Goal: Information Seeking & Learning: Learn about a topic

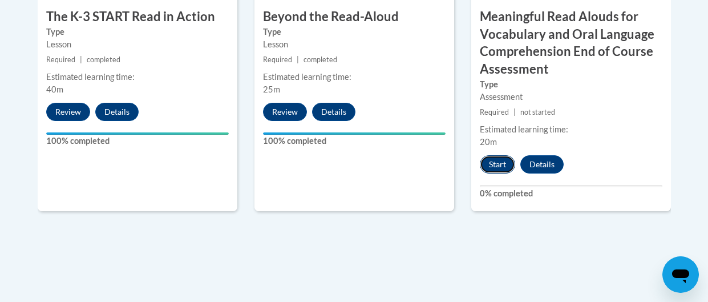
click at [506, 164] on button "Start" at bounding box center [497, 164] width 35 height 18
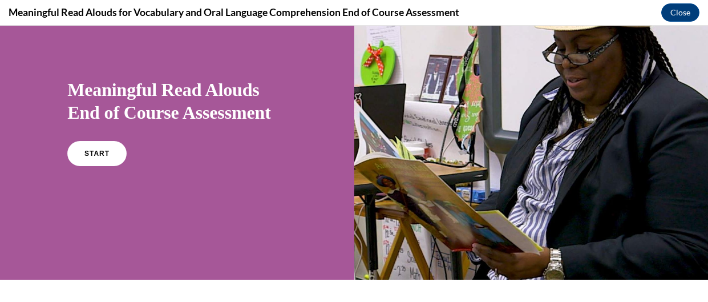
scroll to position [59, 0]
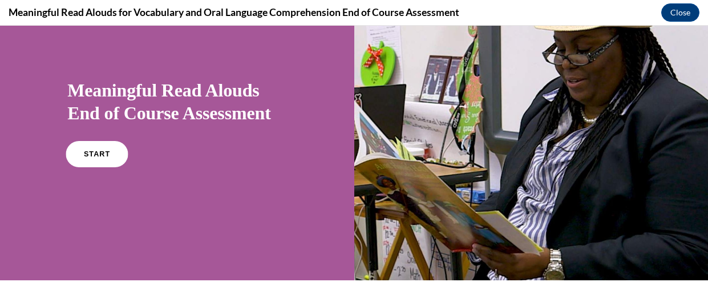
click at [92, 155] on span "START" at bounding box center [97, 154] width 26 height 9
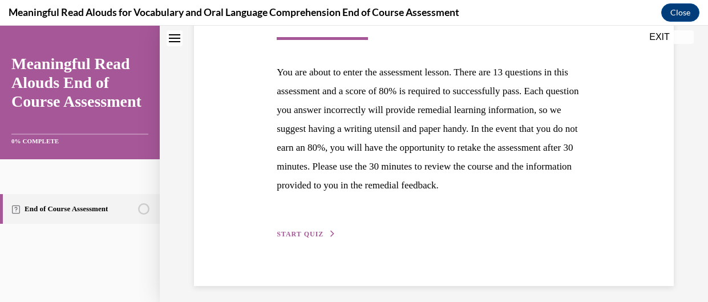
scroll to position [242, 0]
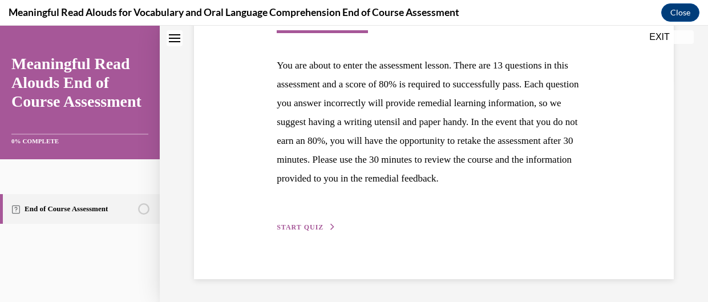
click at [318, 225] on span "START QUIZ" at bounding box center [300, 227] width 47 height 8
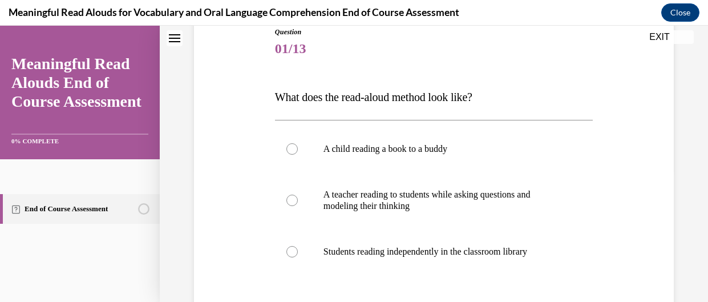
scroll to position [137, 0]
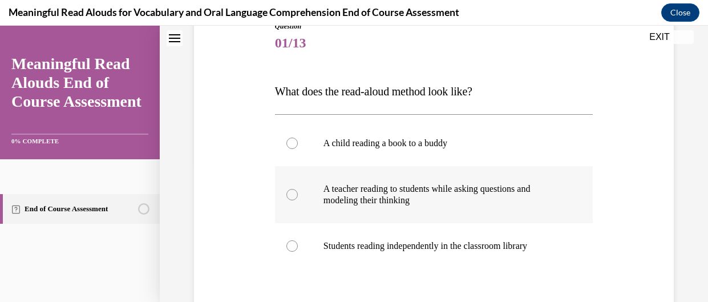
click at [373, 197] on p "A teacher reading to students while asking questions and modeling their thinking" at bounding box center [443, 194] width 241 height 23
click at [298, 197] on input "A teacher reading to students while asking questions and modeling their thinking" at bounding box center [291, 194] width 11 height 11
radio input "true"
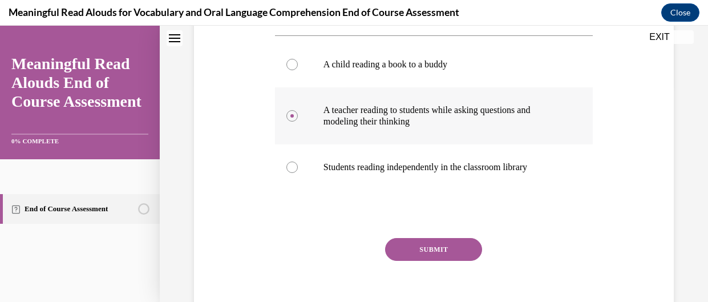
scroll to position [269, 0]
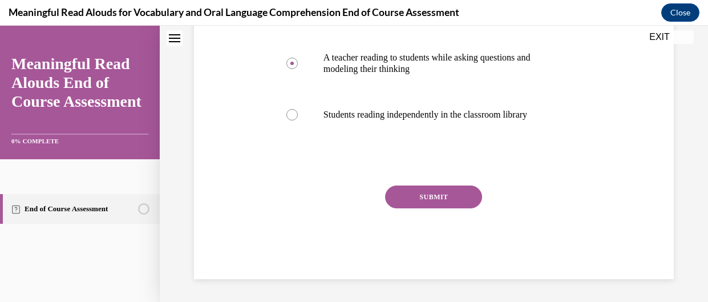
click at [411, 196] on button "SUBMIT" at bounding box center [433, 196] width 97 height 23
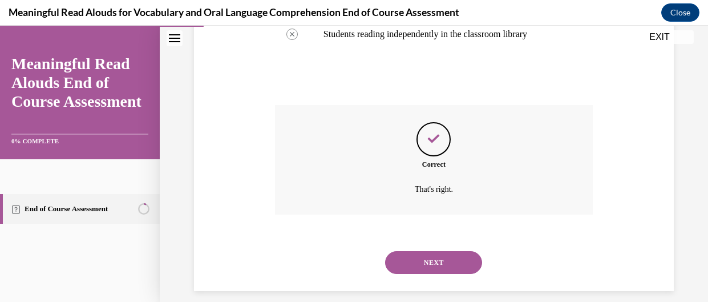
scroll to position [361, 0]
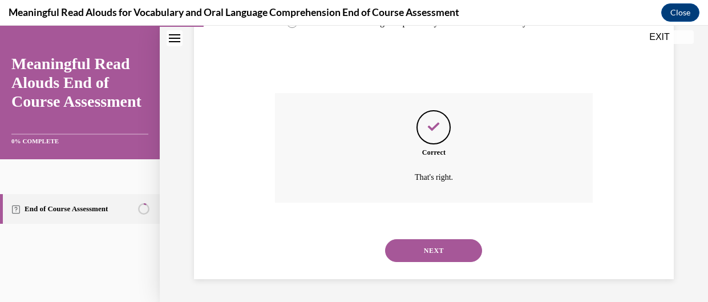
click at [419, 254] on button "NEXT" at bounding box center [433, 250] width 97 height 23
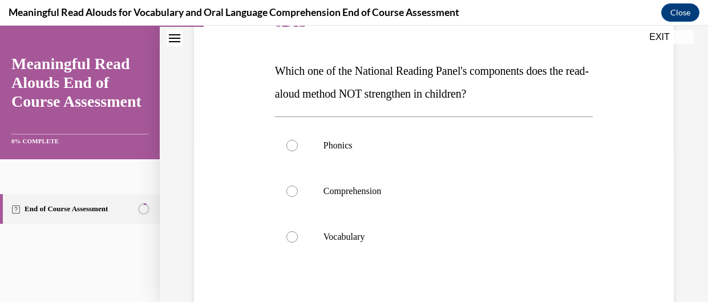
scroll to position [156, 0]
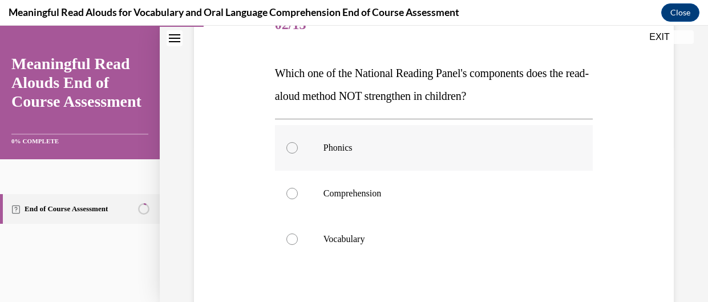
click at [387, 138] on label "Phonics" at bounding box center [434, 148] width 318 height 46
click at [298, 142] on input "Phonics" at bounding box center [291, 147] width 11 height 11
radio input "true"
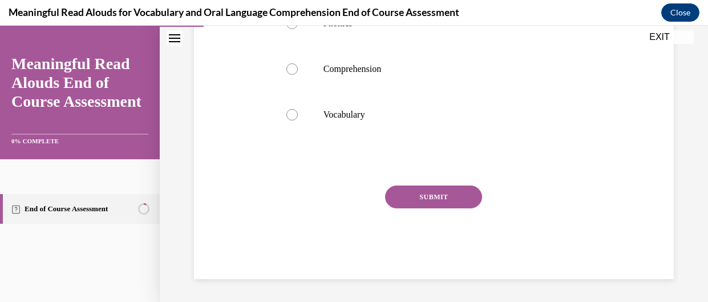
click at [426, 191] on button "SUBMIT" at bounding box center [433, 196] width 97 height 23
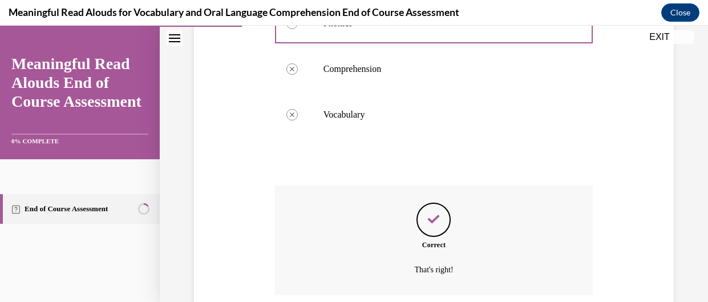
scroll to position [373, 0]
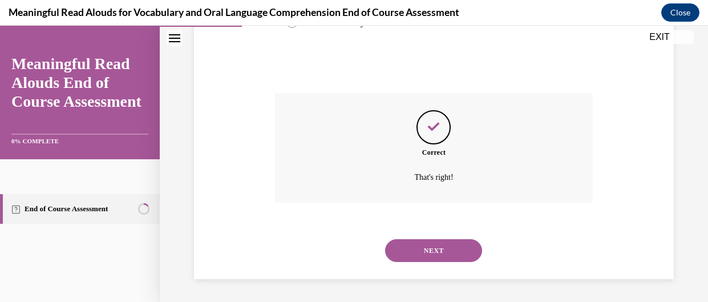
click at [431, 254] on button "NEXT" at bounding box center [433, 250] width 97 height 23
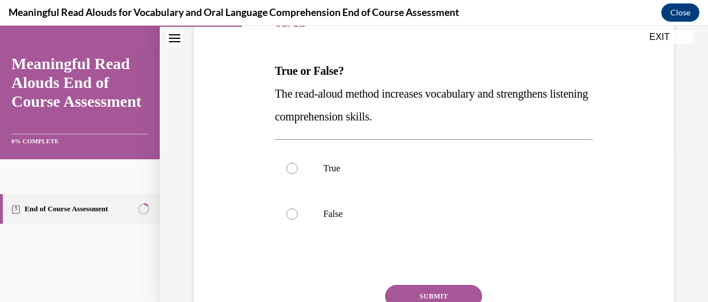
scroll to position [160, 0]
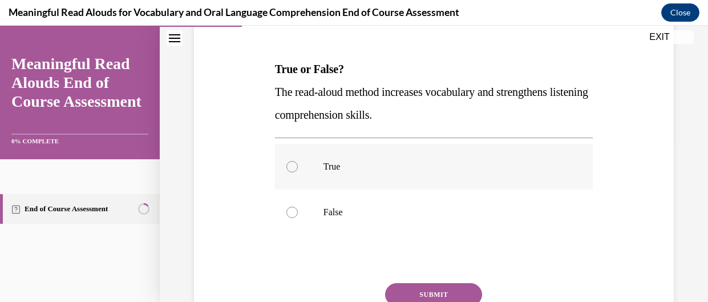
click at [381, 171] on p "True" at bounding box center [443, 166] width 241 height 11
click at [298, 171] on input "True" at bounding box center [291, 166] width 11 height 11
radio input "true"
click at [423, 292] on button "SUBMIT" at bounding box center [433, 294] width 97 height 23
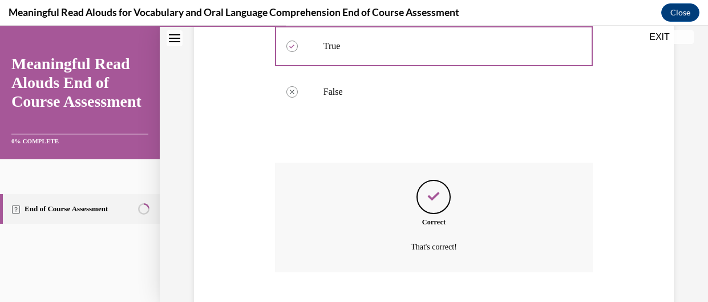
scroll to position [350, 0]
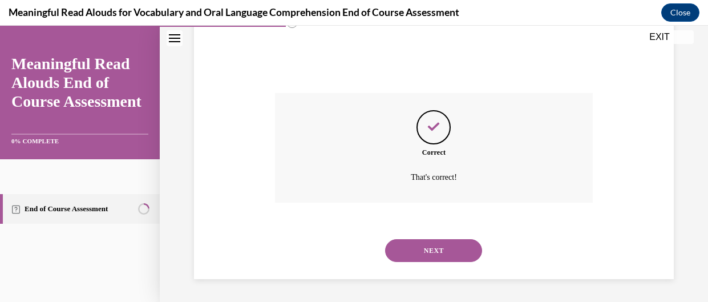
click at [439, 256] on button "NEXT" at bounding box center [433, 250] width 97 height 23
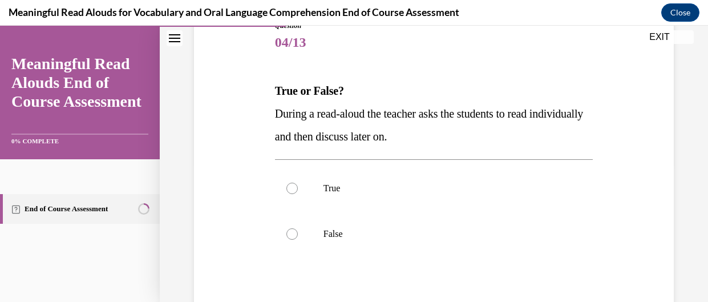
scroll to position [140, 0]
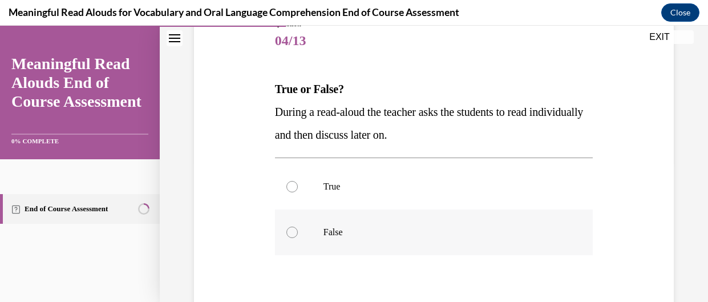
click at [419, 230] on p "False" at bounding box center [443, 232] width 241 height 11
click at [298, 230] on input "False" at bounding box center [291, 232] width 11 height 11
radio input "true"
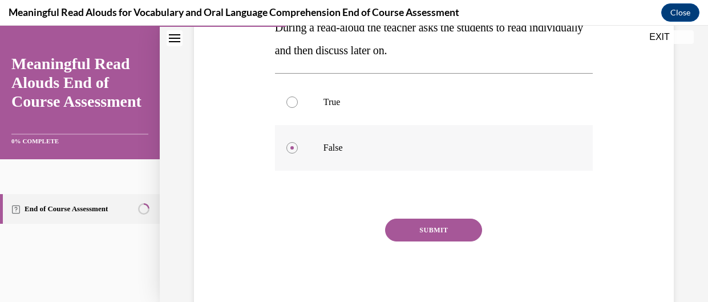
scroll to position [225, 0]
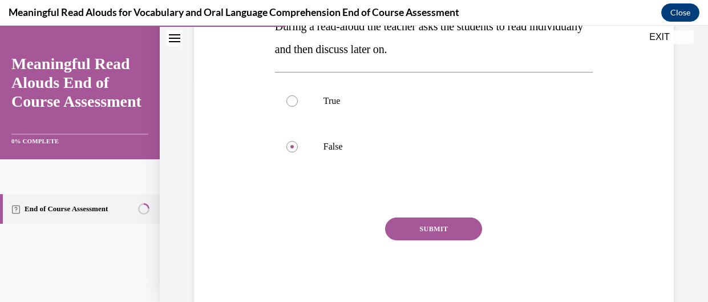
click at [444, 229] on button "SUBMIT" at bounding box center [433, 228] width 97 height 23
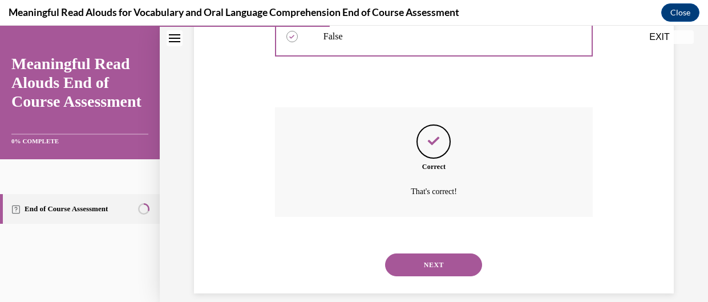
scroll to position [350, 0]
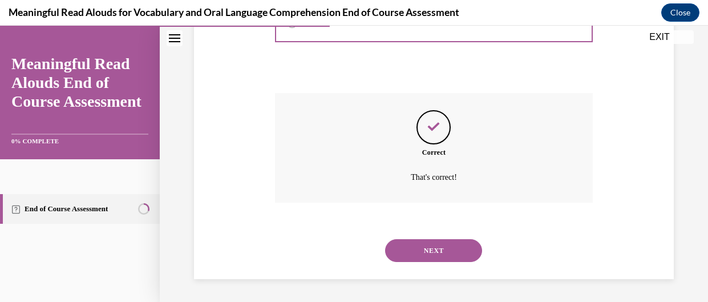
click at [426, 258] on button "NEXT" at bounding box center [433, 250] width 97 height 23
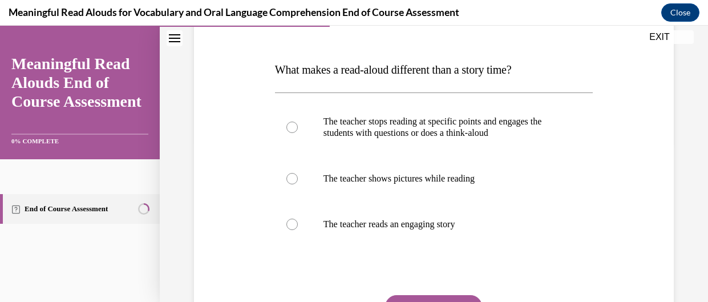
scroll to position [159, 0]
click at [543, 118] on p "The teacher stops reading at specific points and engages the students with ques…" at bounding box center [443, 127] width 241 height 23
click at [298, 122] on input "The teacher stops reading at specific points and engages the students with ques…" at bounding box center [291, 127] width 11 height 11
radio input "true"
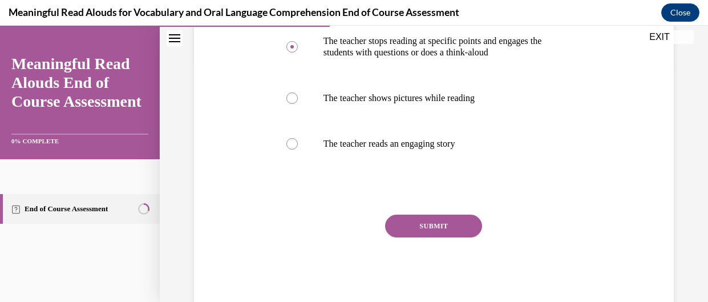
click at [442, 227] on button "SUBMIT" at bounding box center [433, 226] width 97 height 23
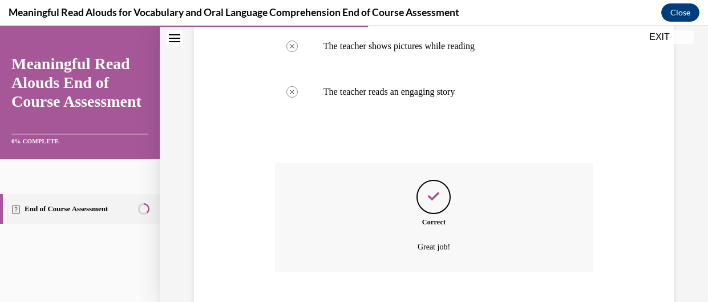
scroll to position [361, 0]
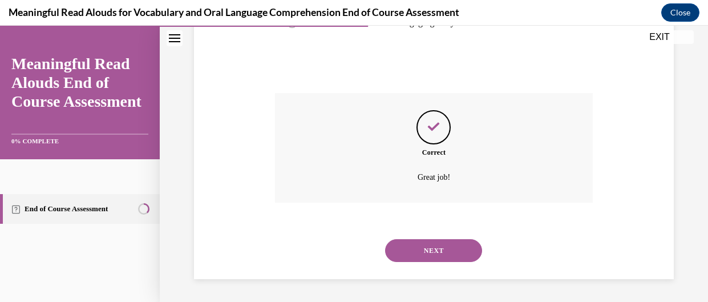
click at [444, 246] on button "NEXT" at bounding box center [433, 250] width 97 height 23
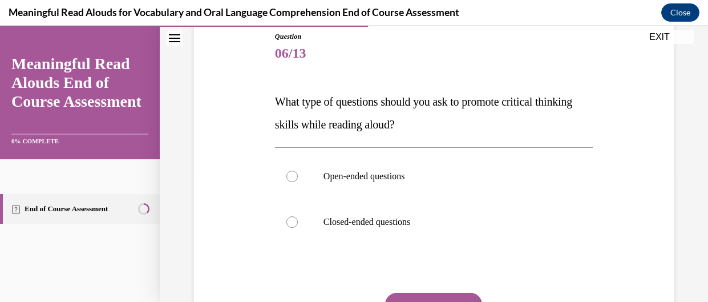
scroll to position [127, 0]
click at [386, 175] on p "Open-ended questions" at bounding box center [443, 176] width 241 height 11
click at [298, 175] on input "Open-ended questions" at bounding box center [291, 176] width 11 height 11
radio input "true"
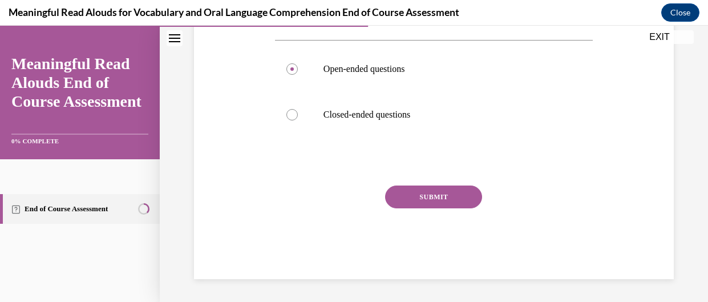
click at [433, 203] on button "SUBMIT" at bounding box center [433, 196] width 97 height 23
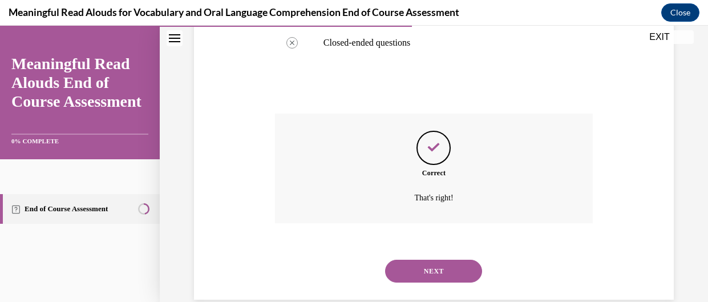
scroll to position [327, 0]
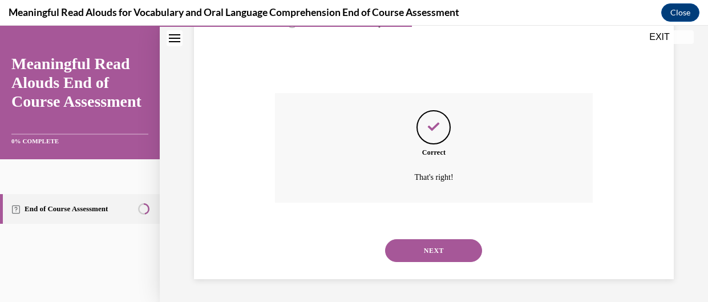
click at [443, 247] on button "NEXT" at bounding box center [433, 250] width 97 height 23
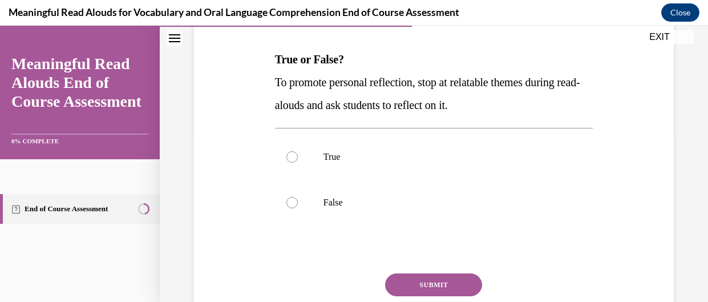
scroll to position [169, 0]
click at [377, 156] on p "True" at bounding box center [443, 156] width 241 height 11
click at [298, 156] on input "True" at bounding box center [291, 156] width 11 height 11
radio input "true"
click at [419, 285] on button "SUBMIT" at bounding box center [433, 284] width 97 height 23
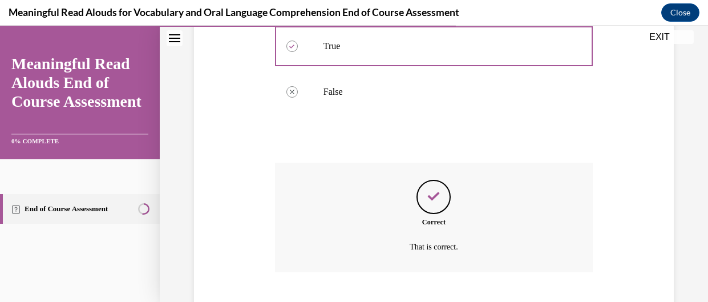
scroll to position [350, 0]
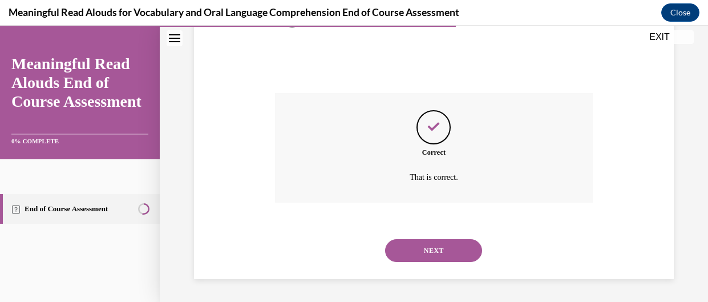
click at [435, 245] on button "NEXT" at bounding box center [433, 250] width 97 height 23
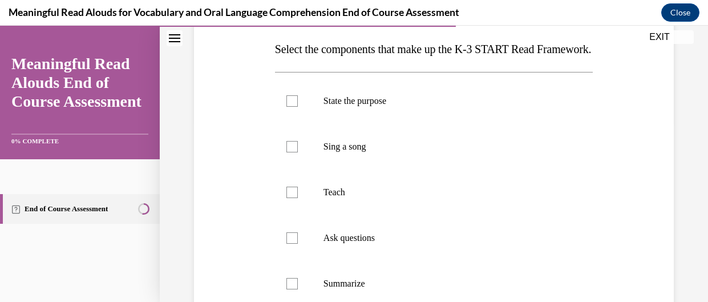
scroll to position [179, 0]
click at [385, 216] on label "Teach" at bounding box center [434, 194] width 318 height 46
click at [298, 199] on input "Teach" at bounding box center [291, 193] width 11 height 11
checkbox input "true"
click at [367, 262] on label "Ask questions" at bounding box center [434, 239] width 318 height 46
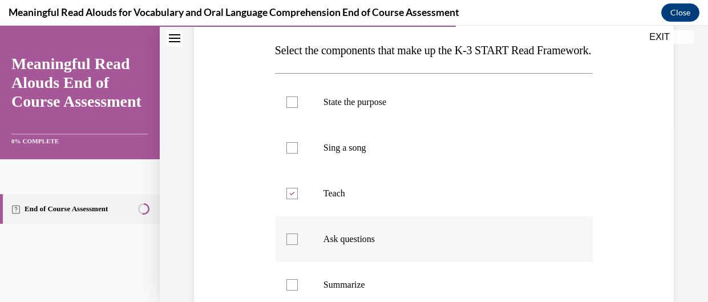
click at [298, 245] on input "Ask questions" at bounding box center [291, 238] width 11 height 11
checkbox input "true"
click at [381, 108] on p "State the purpose" at bounding box center [443, 101] width 241 height 11
click at [298, 108] on input "State the purpose" at bounding box center [291, 101] width 11 height 11
checkbox input "true"
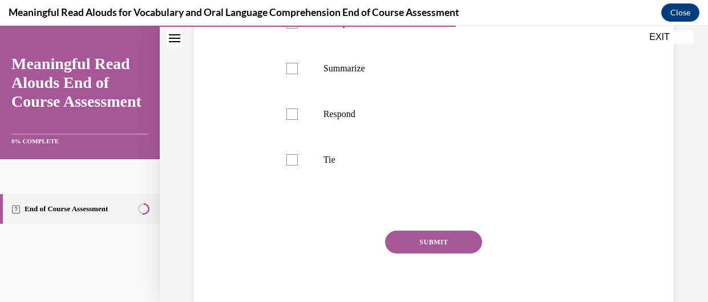
scroll to position [393, 0]
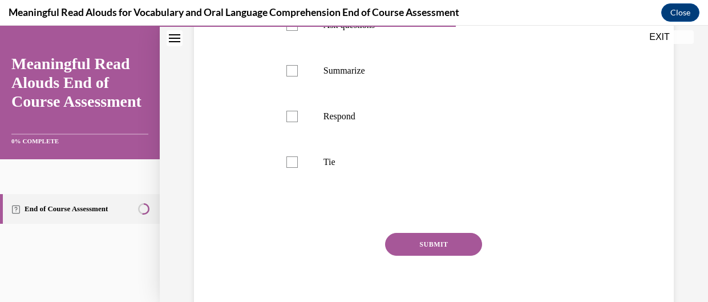
click at [410, 256] on button "SUBMIT" at bounding box center [433, 244] width 97 height 23
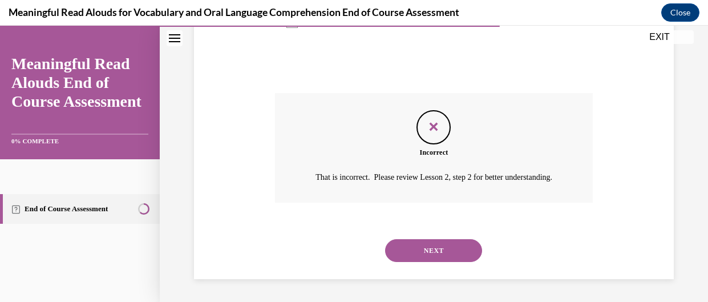
scroll to position [568, 0]
click at [430, 248] on button "NEXT" at bounding box center [433, 250] width 97 height 23
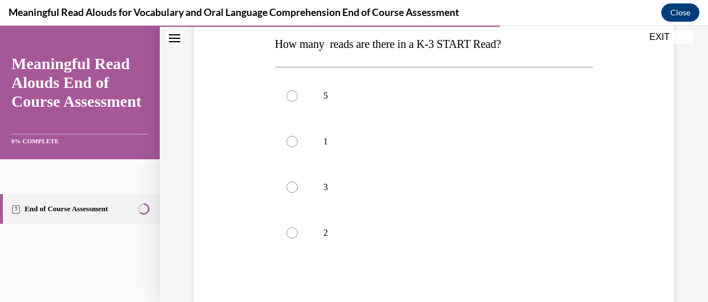
scroll to position [180, 0]
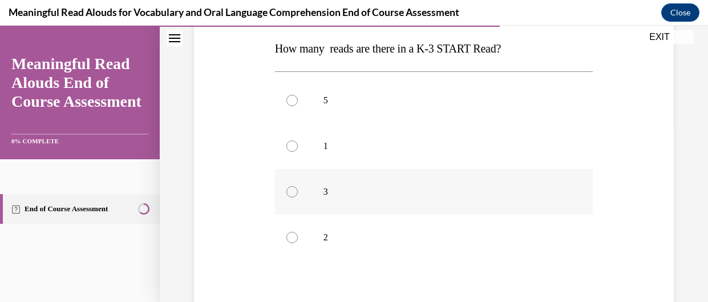
click at [403, 187] on p "3" at bounding box center [443, 191] width 241 height 11
click at [298, 187] on input "3" at bounding box center [291, 191] width 11 height 11
radio input "true"
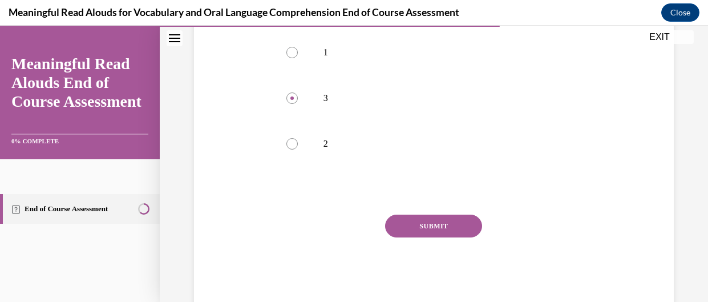
click at [424, 229] on button "SUBMIT" at bounding box center [433, 226] width 97 height 23
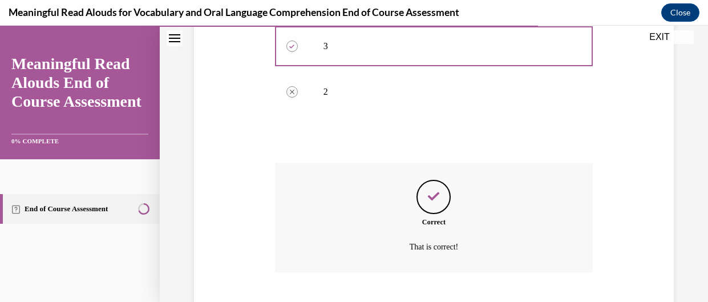
scroll to position [395, 0]
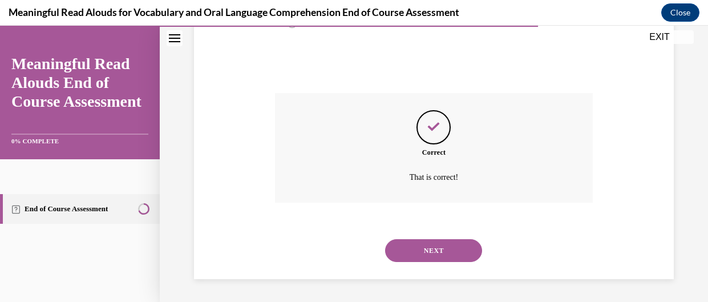
click at [431, 258] on button "NEXT" at bounding box center [433, 250] width 97 height 23
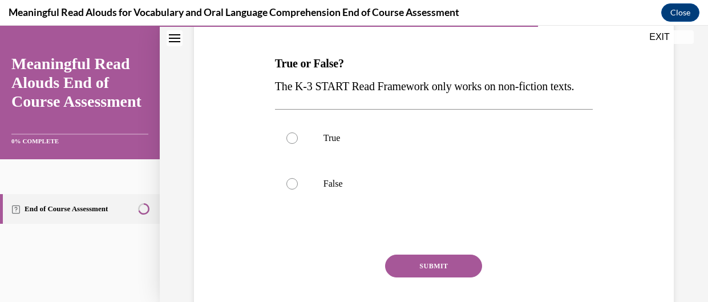
scroll to position [166, 0]
click at [409, 189] on p "False" at bounding box center [443, 182] width 241 height 11
click at [298, 189] on input "False" at bounding box center [291, 182] width 11 height 11
radio input "true"
click at [438, 277] on button "SUBMIT" at bounding box center [433, 265] width 97 height 23
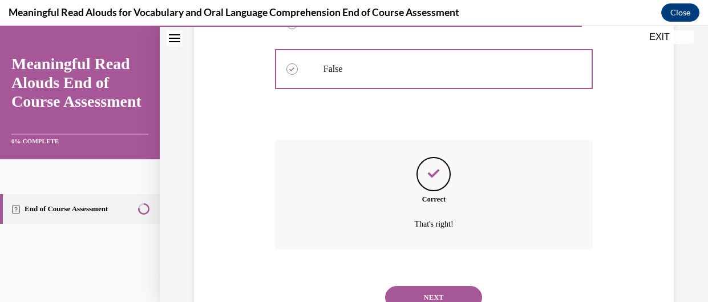
scroll to position [350, 0]
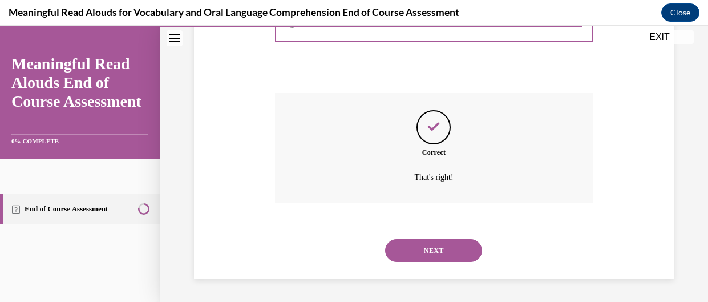
click at [426, 256] on button "NEXT" at bounding box center [433, 250] width 97 height 23
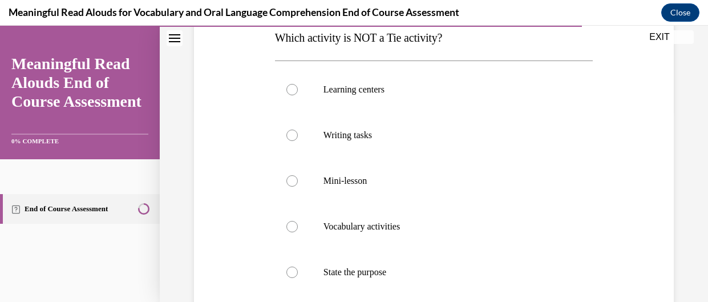
scroll to position [187, 0]
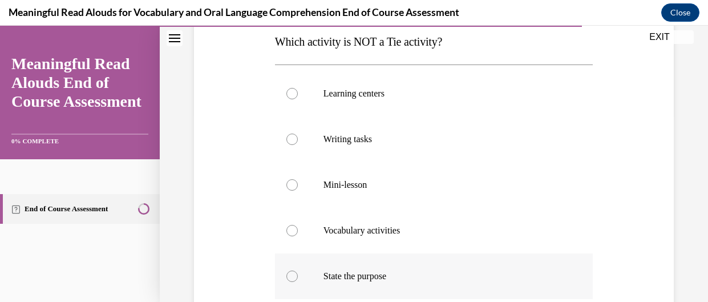
click at [345, 279] on p "State the purpose" at bounding box center [443, 275] width 241 height 11
click at [298, 279] on input "State the purpose" at bounding box center [291, 275] width 11 height 11
radio input "true"
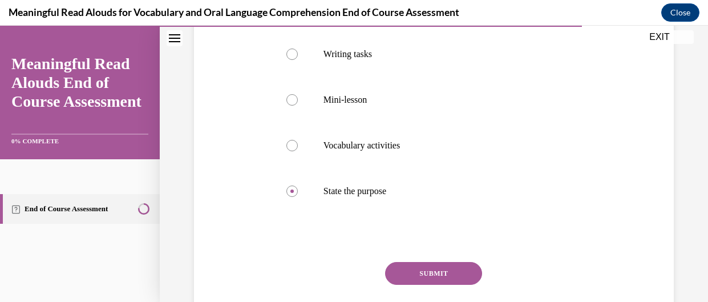
click at [459, 266] on button "SUBMIT" at bounding box center [433, 273] width 97 height 23
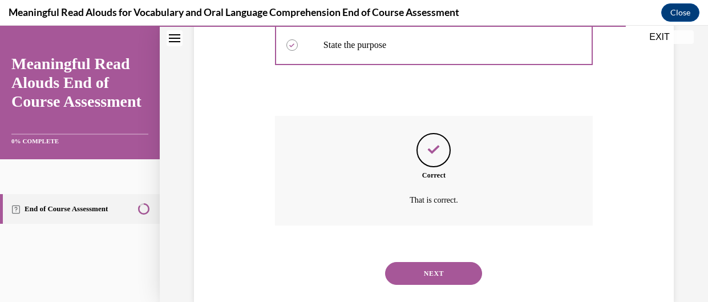
scroll to position [441, 0]
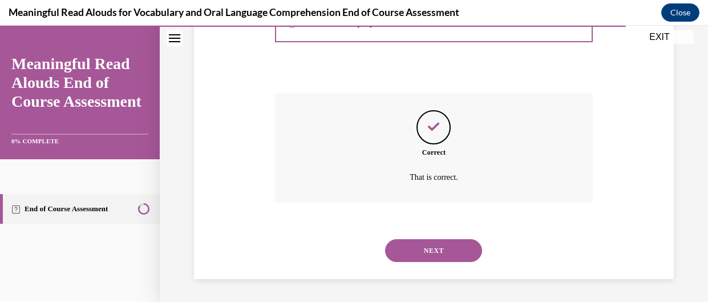
click at [444, 257] on button "NEXT" at bounding box center [433, 250] width 97 height 23
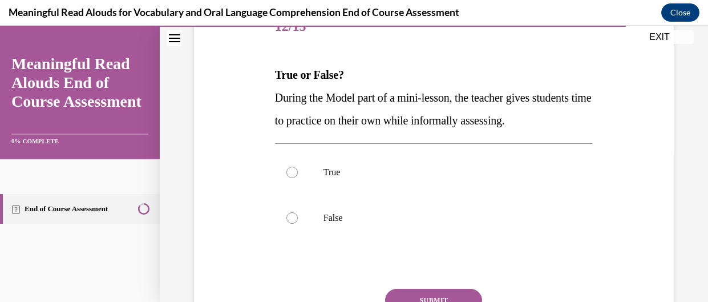
scroll to position [151, 0]
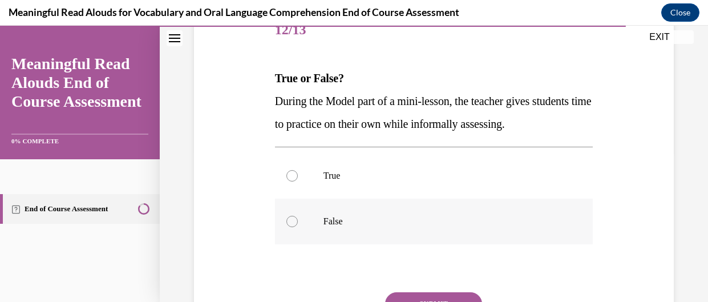
click at [464, 219] on p "False" at bounding box center [443, 221] width 241 height 11
click at [298, 219] on input "False" at bounding box center [291, 221] width 11 height 11
radio input "true"
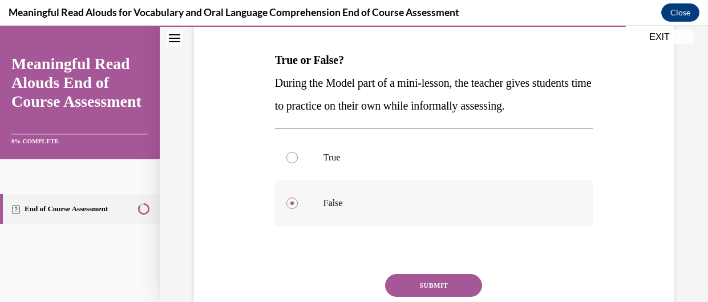
scroll to position [169, 0]
click at [418, 287] on button "SUBMIT" at bounding box center [433, 284] width 97 height 23
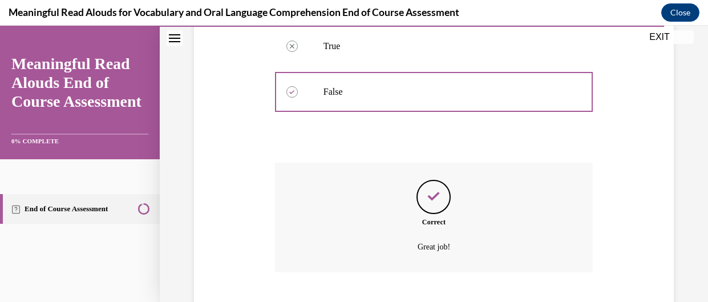
scroll to position [350, 0]
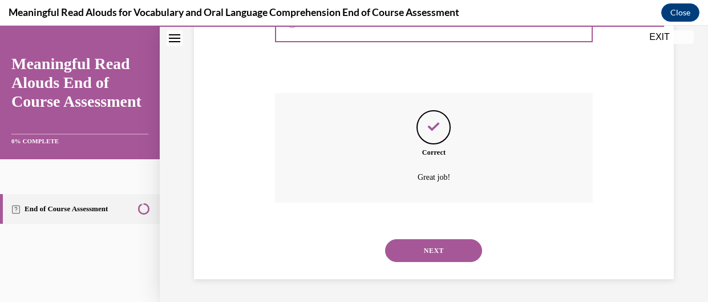
click at [434, 258] on button "NEXT" at bounding box center [433, 250] width 97 height 23
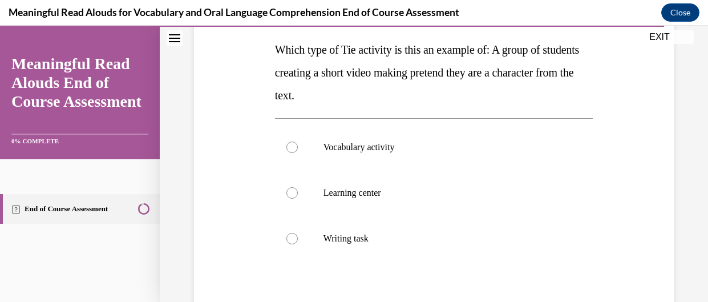
scroll to position [183, 0]
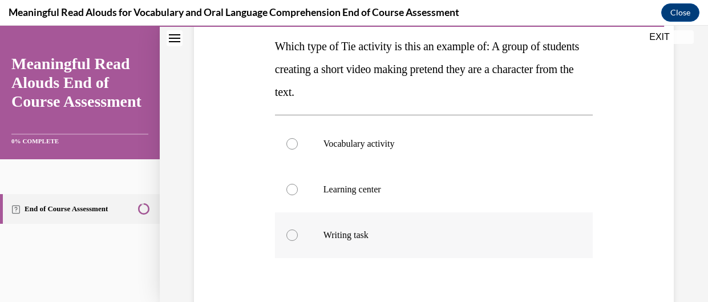
click at [432, 224] on label "Writing task" at bounding box center [434, 235] width 318 height 46
click at [298, 229] on input "Writing task" at bounding box center [291, 234] width 11 height 11
radio input "true"
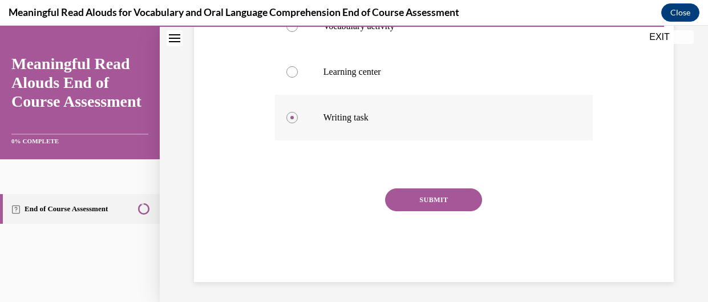
scroll to position [303, 0]
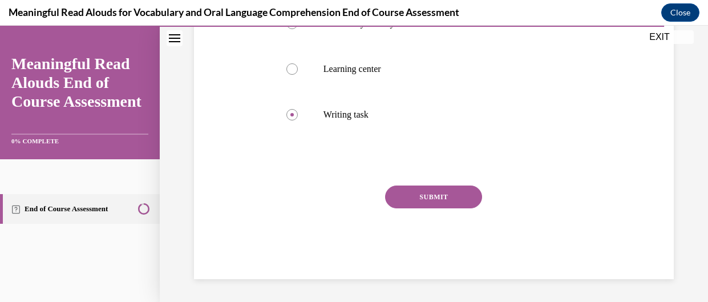
click at [424, 201] on button "SUBMIT" at bounding box center [433, 196] width 97 height 23
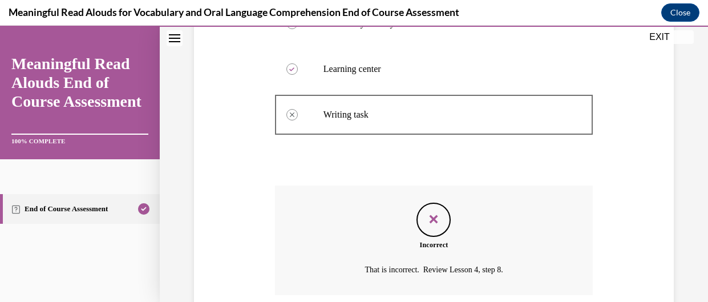
scroll to position [395, 0]
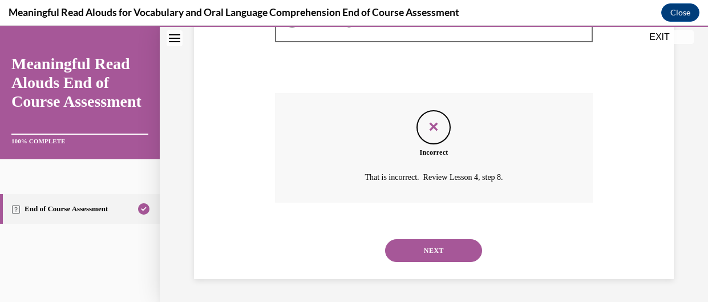
click at [420, 245] on button "NEXT" at bounding box center [433, 250] width 97 height 23
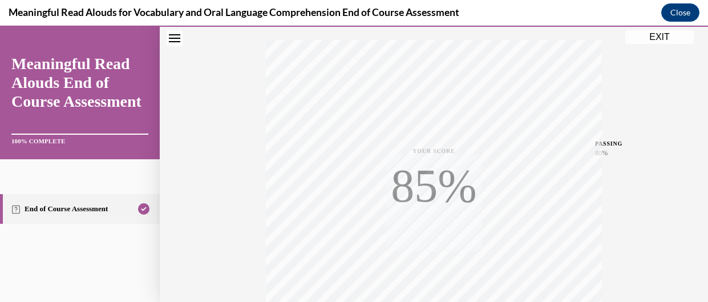
scroll to position [309, 0]
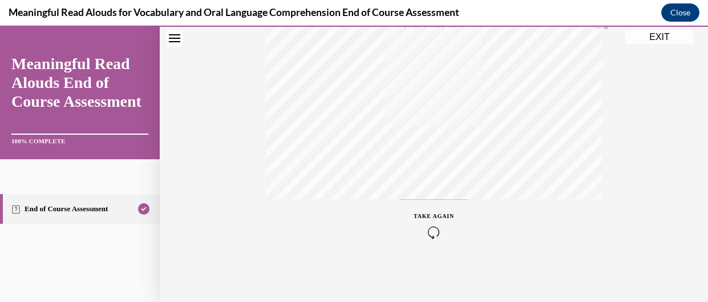
click at [656, 39] on button "EXIT" at bounding box center [659, 37] width 68 height 14
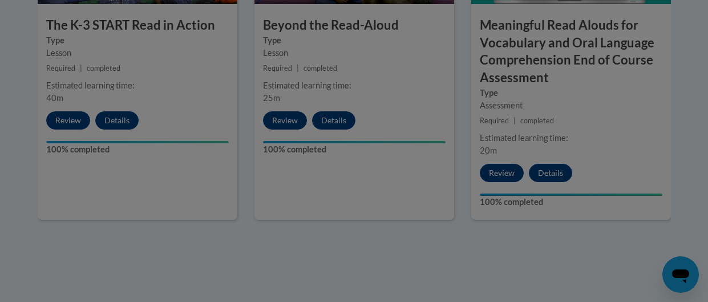
scroll to position [849, 0]
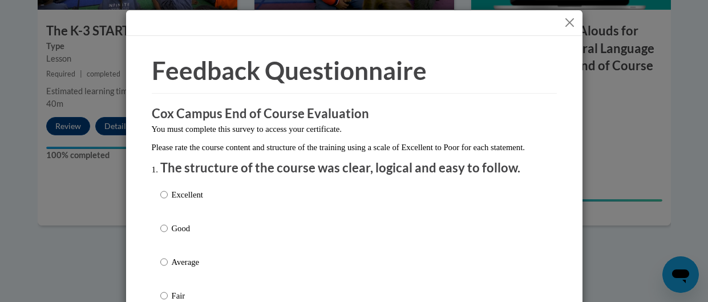
click at [565, 23] on button "Close" at bounding box center [570, 22] width 14 height 14
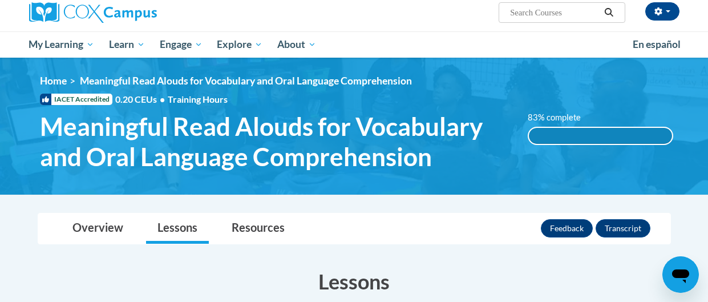
scroll to position [0, 0]
